Goal: Task Accomplishment & Management: Complete application form

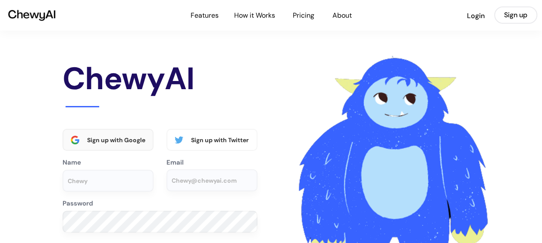
click at [112, 140] on div "Sign up with Google" at bounding box center [116, 140] width 59 height 8
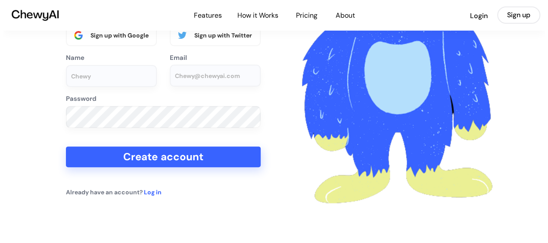
scroll to position [86, 0]
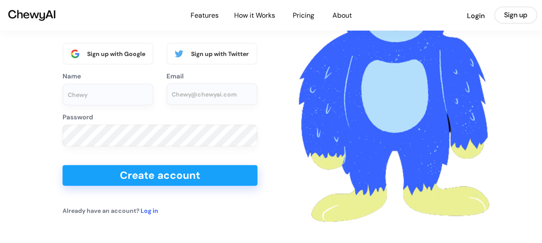
click at [201, 179] on button "Create account" at bounding box center [159, 175] width 195 height 21
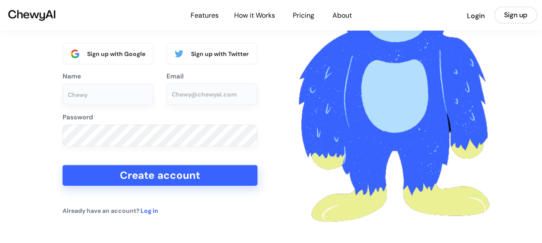
click at [89, 99] on input "input" at bounding box center [107, 95] width 91 height 22
type input "jerome"
click at [184, 94] on input "email" at bounding box center [211, 94] width 91 height 22
type input "jshoemaker@chewelahk12.us"
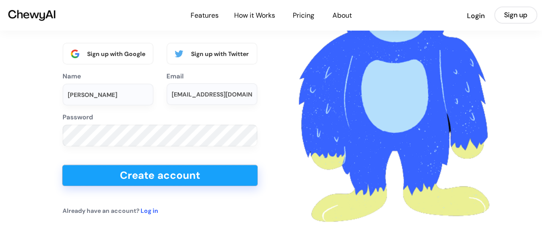
click at [134, 173] on button "Create account" at bounding box center [159, 175] width 195 height 21
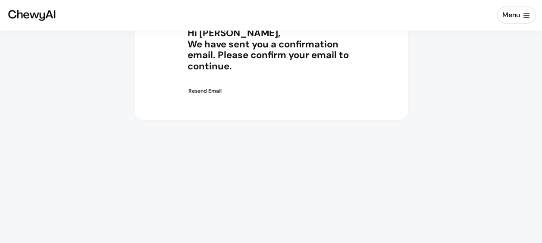
scroll to position [86, 0]
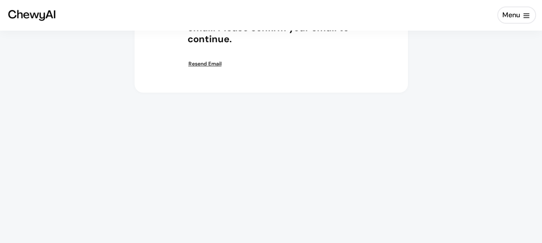
click at [202, 62] on div "Resend Email" at bounding box center [220, 64] width 65 height 7
click at [204, 65] on div "Resend Email" at bounding box center [220, 64] width 65 height 7
